Goal: Task Accomplishment & Management: Manage account settings

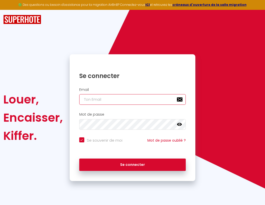
type input "l"
checkbox input "true"
type input "le"
checkbox input "true"
type input "les"
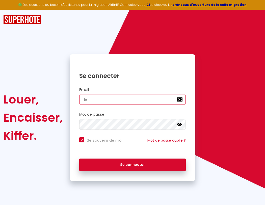
checkbox input "true"
type input "lesp"
checkbox input "true"
type input "lespa"
checkbox input "true"
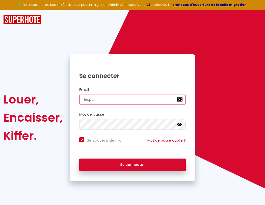
type input "lespac"
checkbox input "true"
type input "lespace"
checkbox input "true"
type input "lespaced"
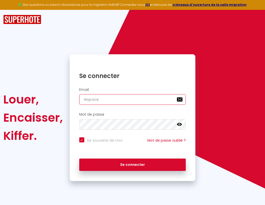
checkbox input "true"
type input "l"
checkbox input "true"
type input "lespacede"
checkbox input "true"
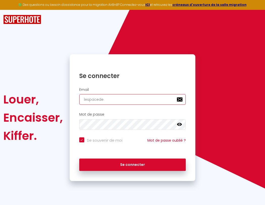
type input "le"
checkbox input "true"
type input "lespacedet"
checkbox input "true"
type input "les"
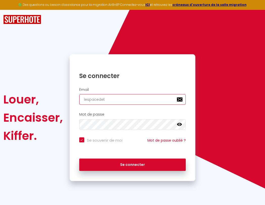
checkbox input "true"
type input "lespacedete"
checkbox input "true"
type input "lesp"
checkbox input "true"
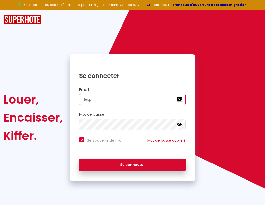
type input "lespacedeten"
checkbox input "true"
type input "lespa"
checkbox input "true"
type input "lespacedetent"
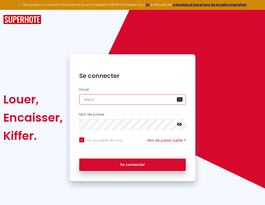
checkbox input "true"
type input "lespac"
checkbox input "true"
type input "lespacedetente"
checkbox input "true"
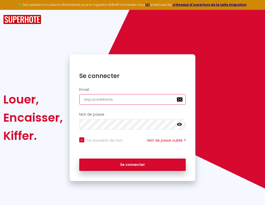
type input "lespace"
checkbox input "true"
type input "l"
checkbox input "true"
type input "lespacedetente@"
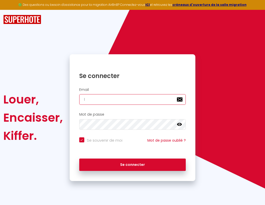
checkbox input "true"
type input "lespaced"
checkbox input "true"
type input "lespacedetente@g"
checkbox input "true"
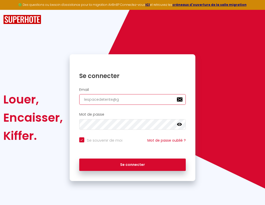
type input "lespacede"
checkbox input "true"
type input "lespacedetente@gm"
checkbox input "true"
type input "lespacedet"
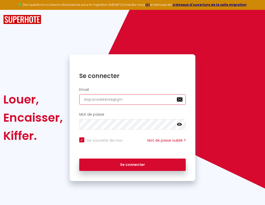
checkbox input "true"
type input "lespacedetente@gma"
checkbox input "true"
type input "lespacedete"
checkbox input "true"
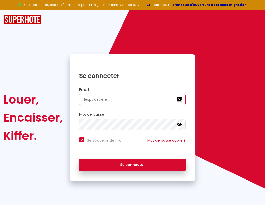
type input "lespacedetente@gmai"
checkbox input "true"
type input "lespacedeten"
checkbox input "true"
